Goal: Information Seeking & Learning: Learn about a topic

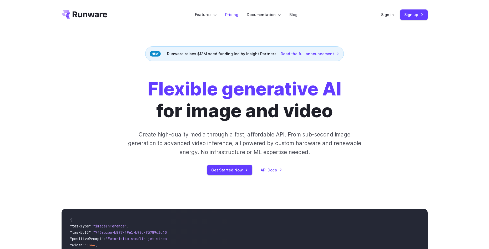
click at [234, 16] on link "Pricing" at bounding box center [231, 15] width 13 height 6
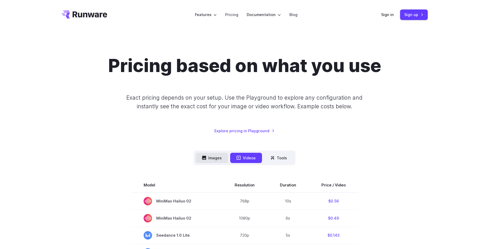
click at [209, 157] on button "Images" at bounding box center [212, 158] width 32 height 10
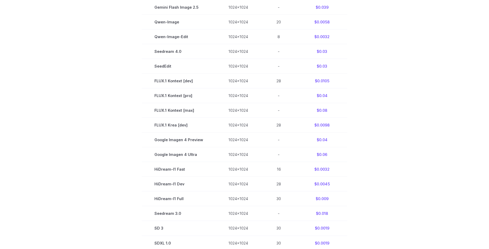
scroll to position [210, 0]
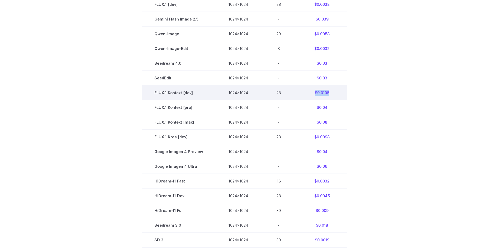
drag, startPoint x: 312, startPoint y: 93, endPoint x: 332, endPoint y: 94, distance: 20.0
click at [332, 94] on td "$0.0105" at bounding box center [321, 92] width 50 height 15
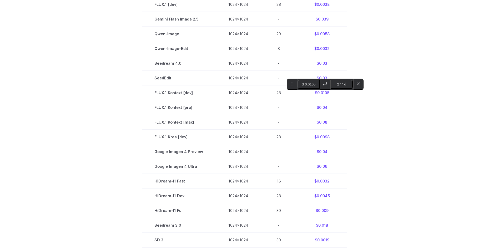
click at [363, 107] on section "Model Size Steps Price / Image FLUX.1 [schnell] 1024x1024 4 $0.0013 FLUX.1 [dev…" at bounding box center [245, 121] width 366 height 309
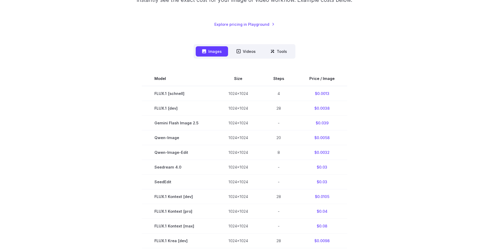
scroll to position [105, 0]
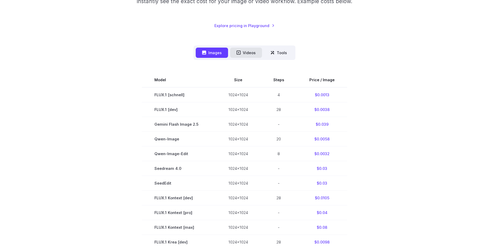
click at [249, 50] on button "Videos" at bounding box center [246, 53] width 32 height 10
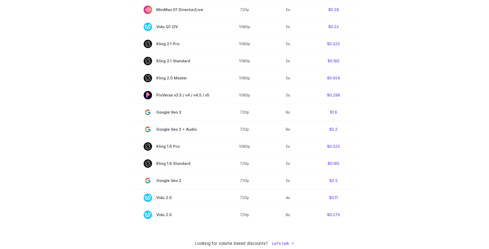
scroll to position [315, 0]
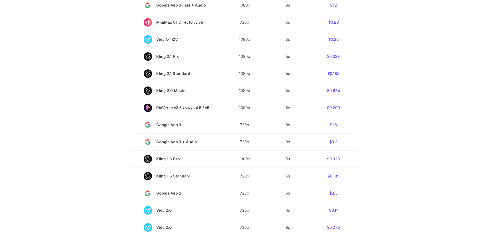
drag, startPoint x: 418, startPoint y: 92, endPoint x: 444, endPoint y: 89, distance: 26.2
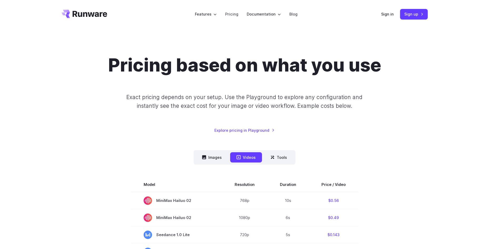
scroll to position [0, 0]
